Goal: Find specific page/section: Find specific page/section

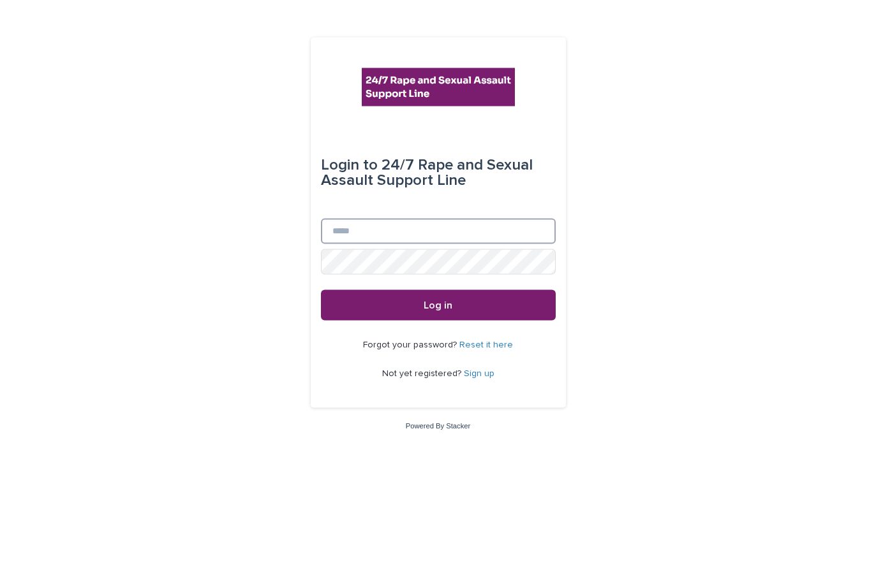
type input "**********"
click at [437, 330] on button "Log in" at bounding box center [438, 345] width 235 height 31
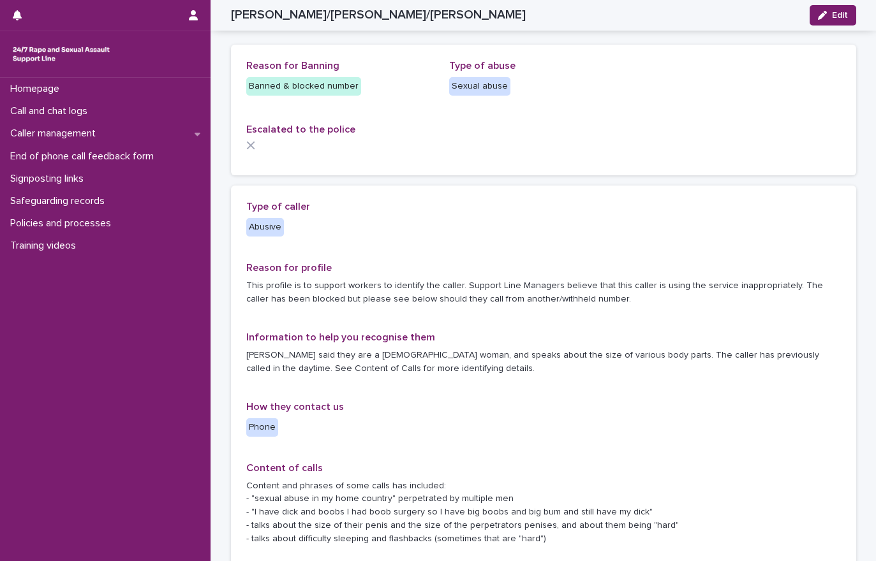
scroll to position [43, 0]
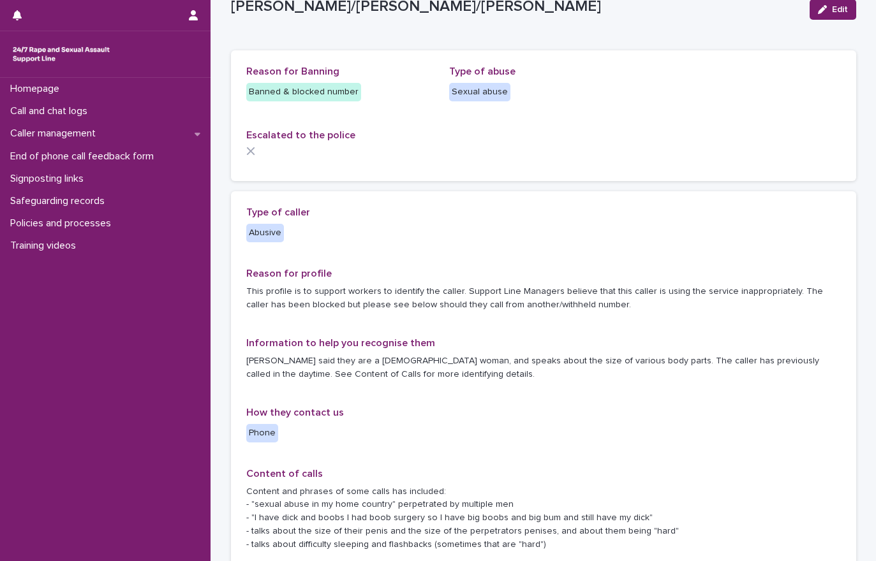
click at [77, 112] on p "Call and chat logs" at bounding box center [51, 111] width 92 height 12
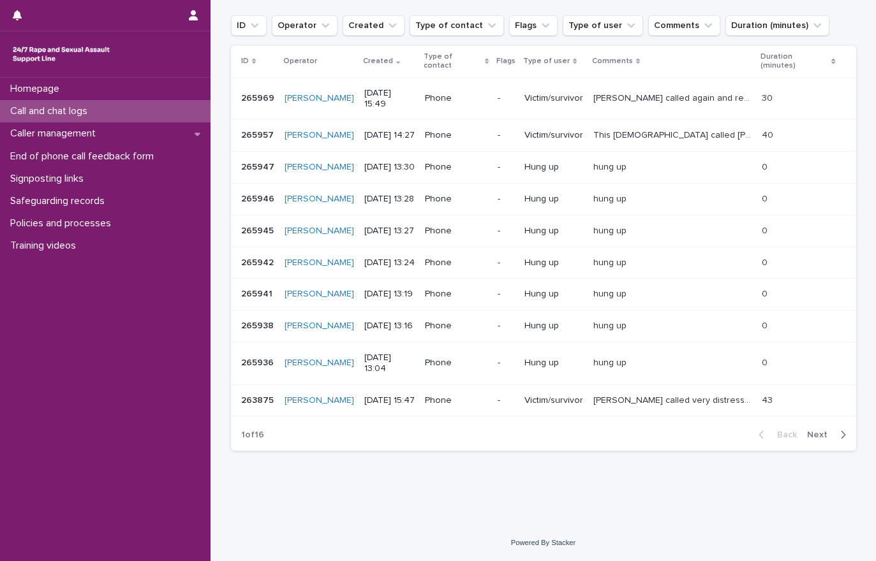
scroll to position [229, 0]
click at [741, 406] on p "Sophie called very distressed. I took a while for her to speak to me. Between a…" at bounding box center [673, 399] width 161 height 13
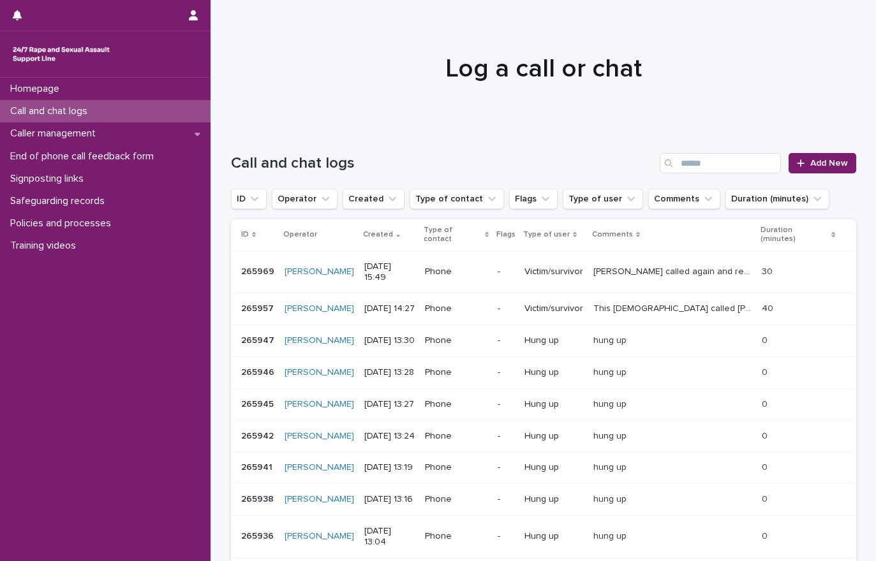
click at [712, 269] on p "Sophie called again and recognised my name. She lost a baby yesterday that was …" at bounding box center [673, 270] width 161 height 13
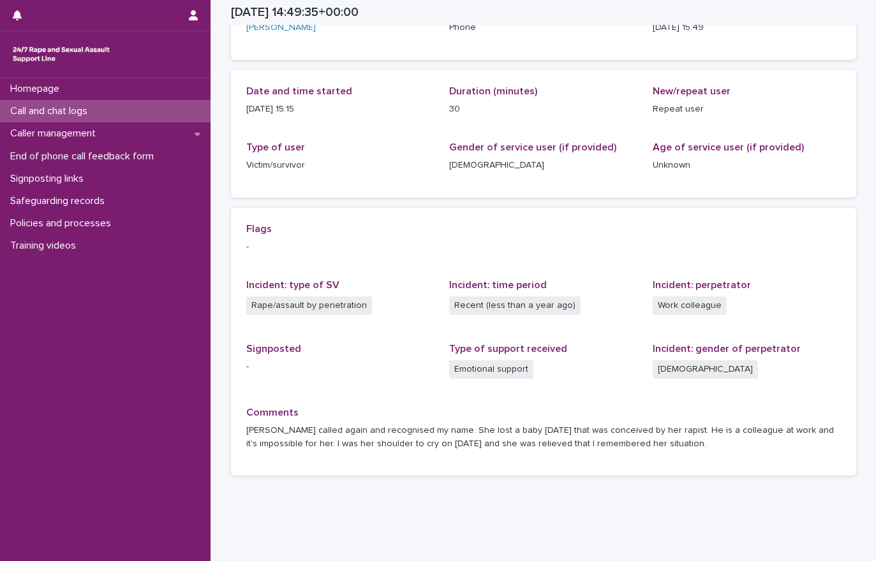
scroll to position [104, 0]
click at [152, 165] on div "End of phone call feedback form" at bounding box center [105, 156] width 210 height 22
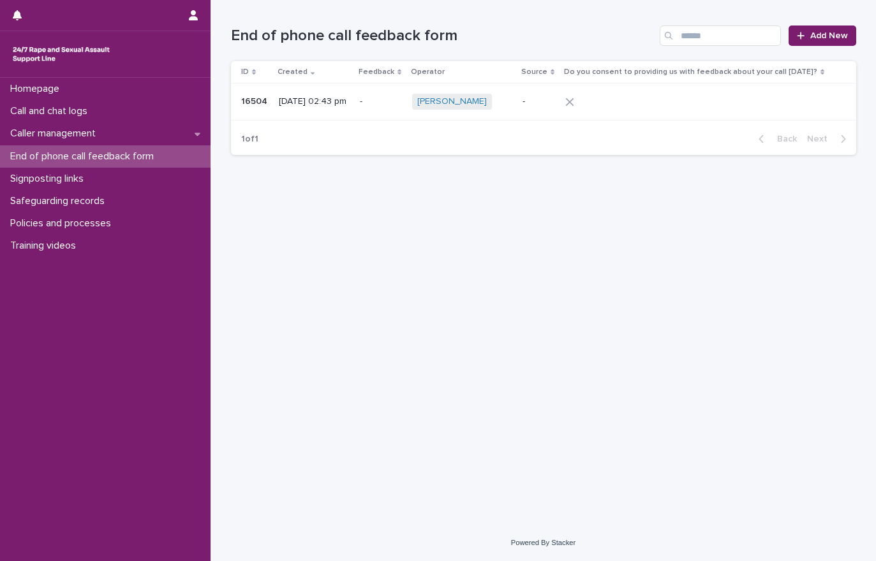
click at [83, 177] on p "Signposting links" at bounding box center [49, 179] width 89 height 12
